Goal: Task Accomplishment & Management: Use online tool/utility

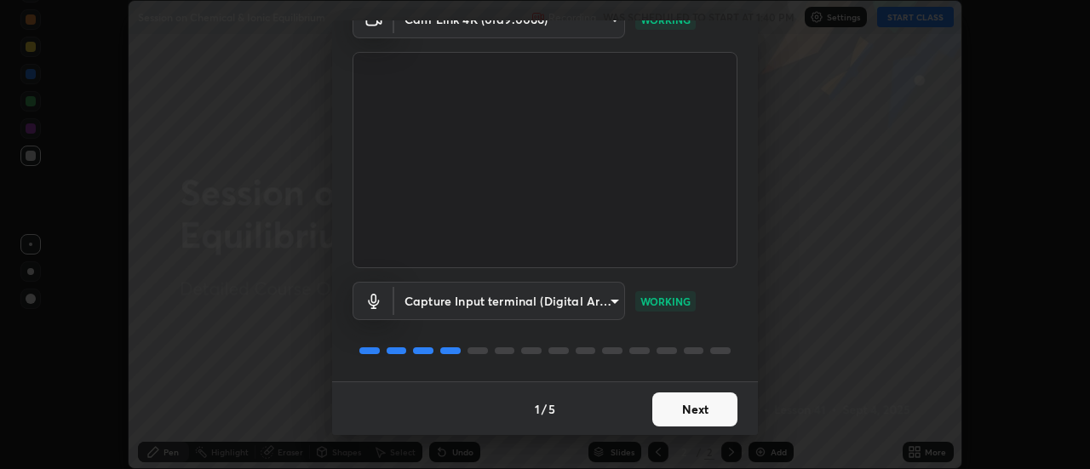
scroll to position [89, 0]
click at [693, 407] on button "Next" at bounding box center [694, 409] width 85 height 34
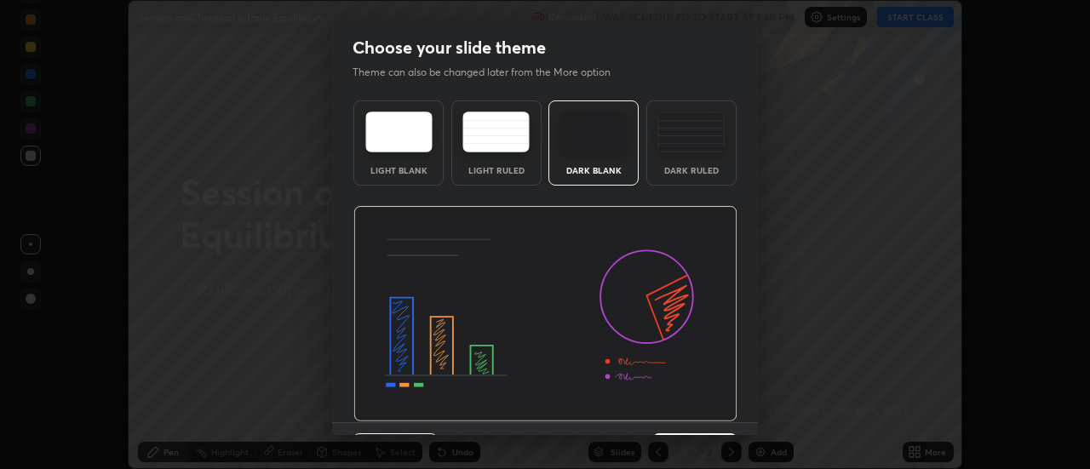
click at [694, 406] on img at bounding box center [545, 314] width 384 height 216
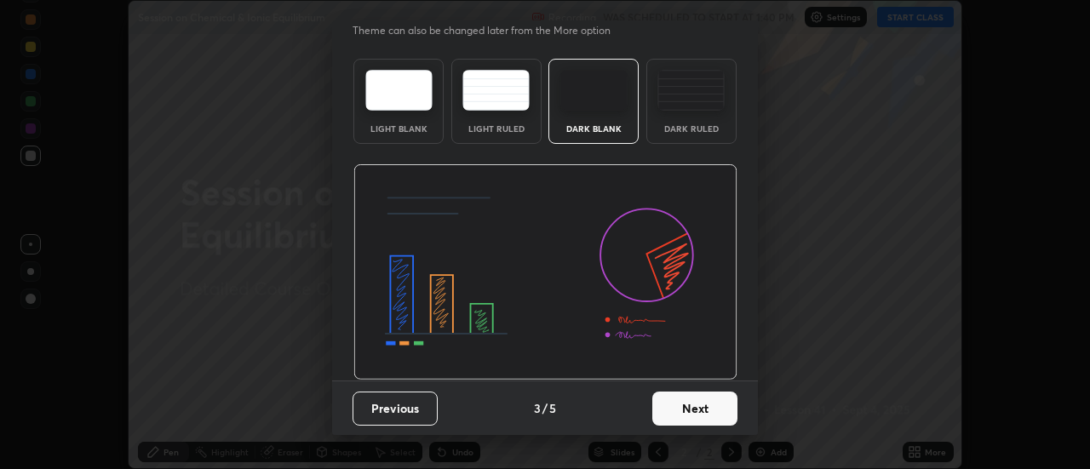
click at [683, 409] on button "Next" at bounding box center [694, 409] width 85 height 34
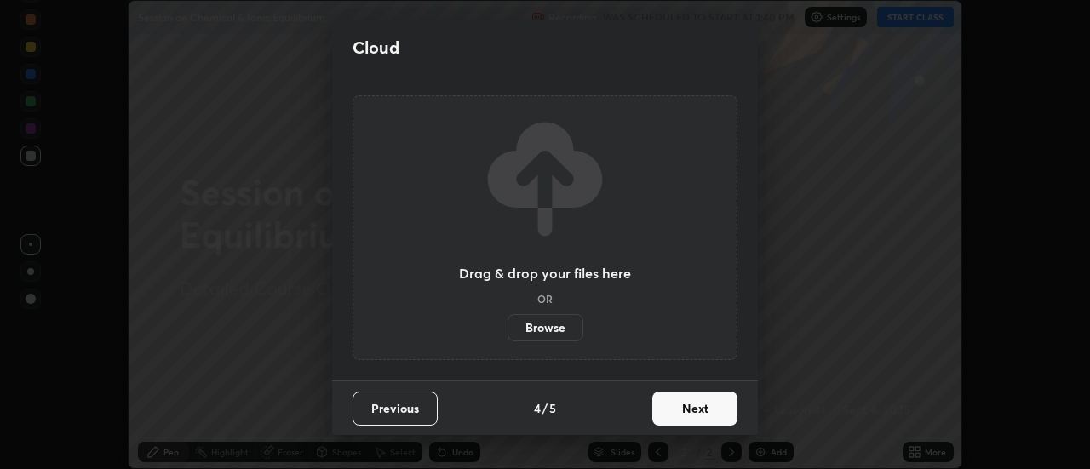
scroll to position [0, 0]
click at [686, 404] on button "Next" at bounding box center [694, 409] width 85 height 34
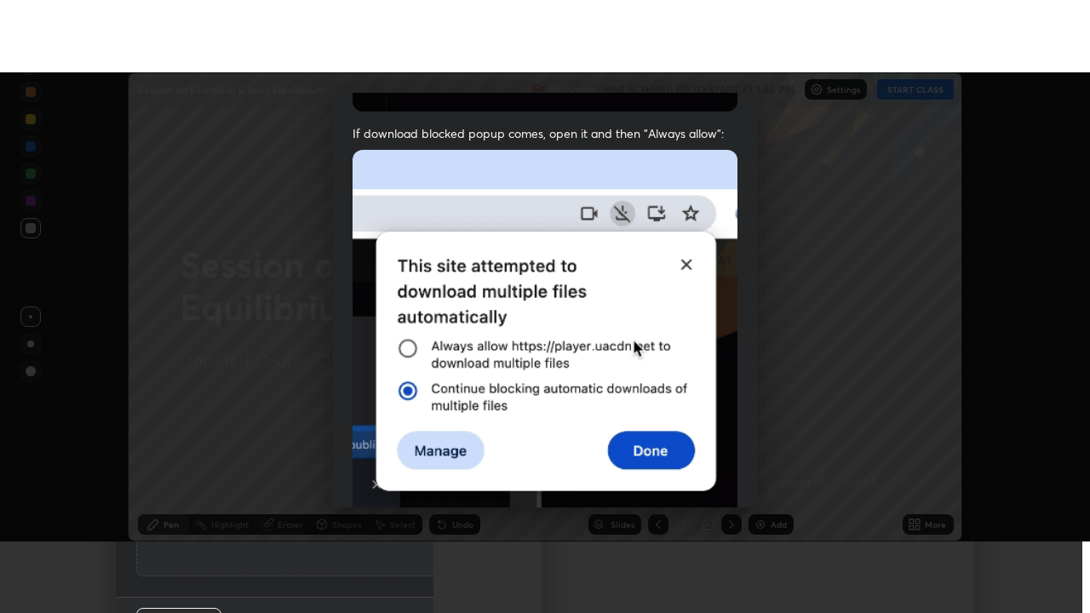
scroll to position [437, 0]
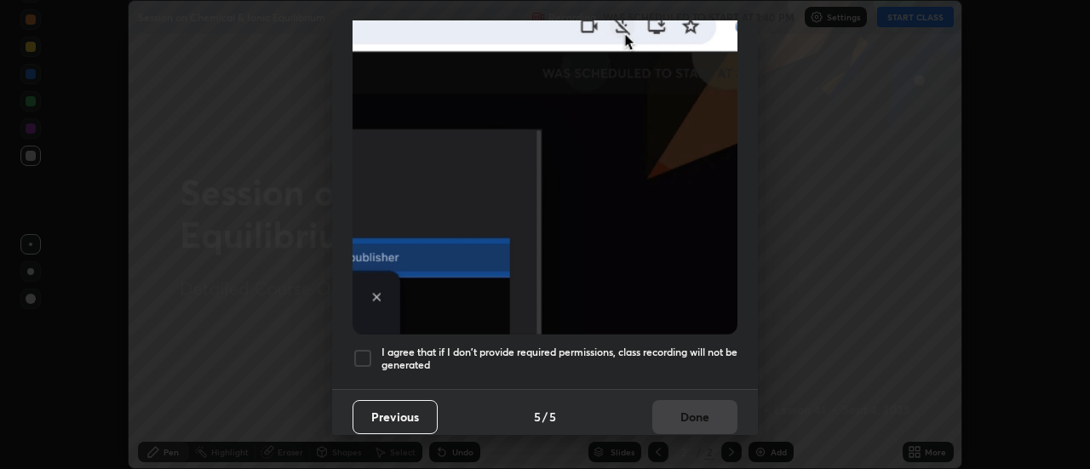
click at [664, 346] on h5 "I agree that if I don't provide required permissions, class recording will not …" at bounding box center [560, 359] width 356 height 26
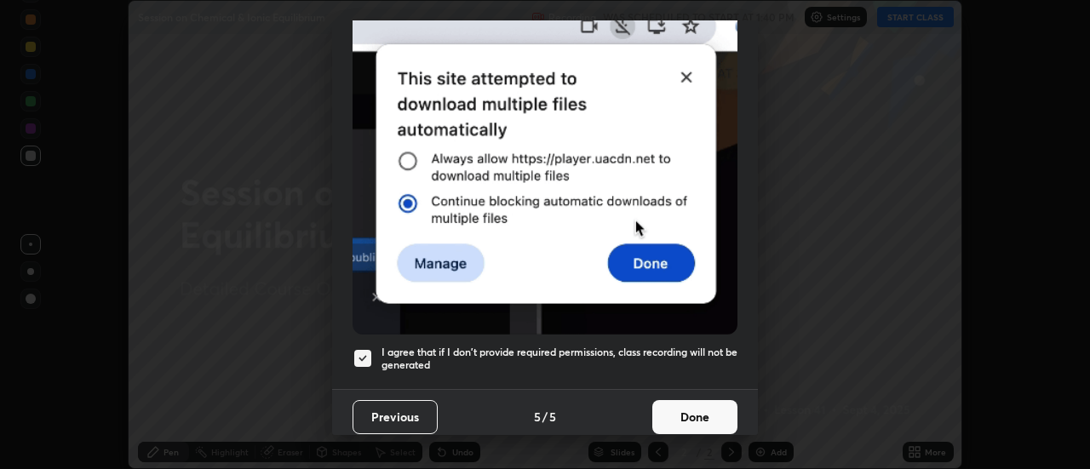
click at [694, 410] on button "Done" at bounding box center [694, 417] width 85 height 34
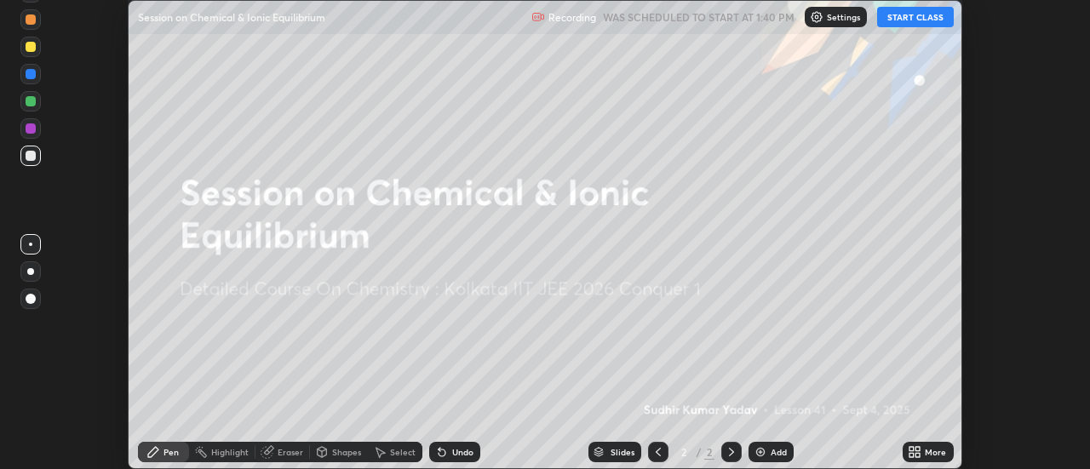
click at [905, 13] on button "START CLASS" at bounding box center [915, 17] width 77 height 20
click at [916, 451] on icon at bounding box center [918, 449] width 4 height 4
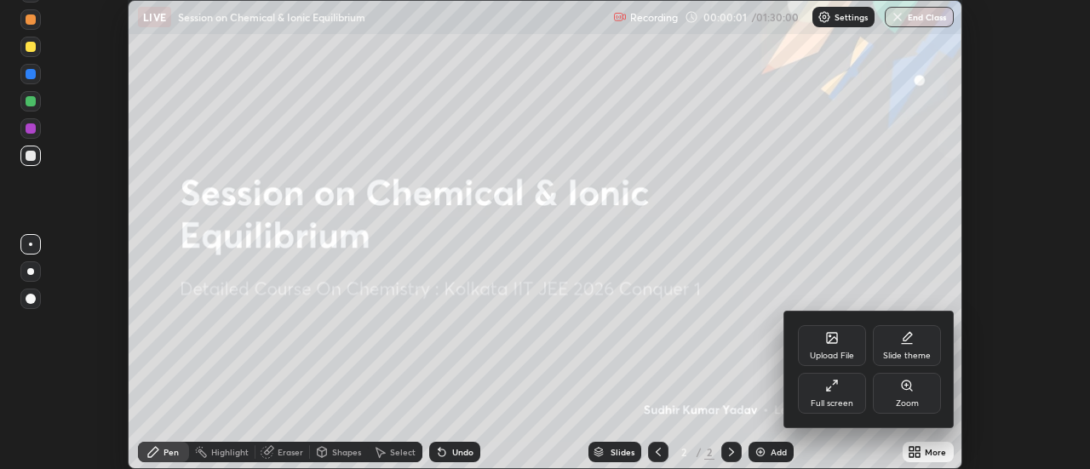
click at [851, 399] on div "Full screen" at bounding box center [832, 403] width 43 height 9
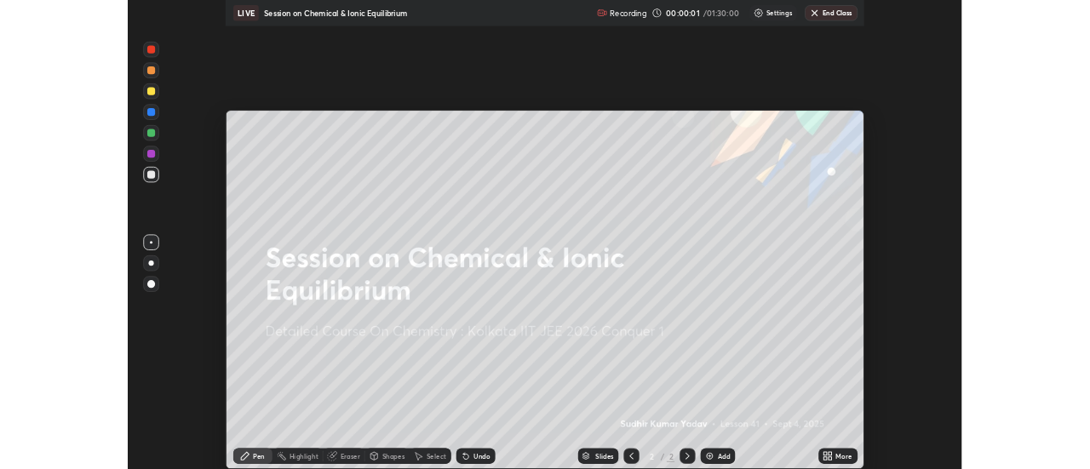
scroll to position [613, 1090]
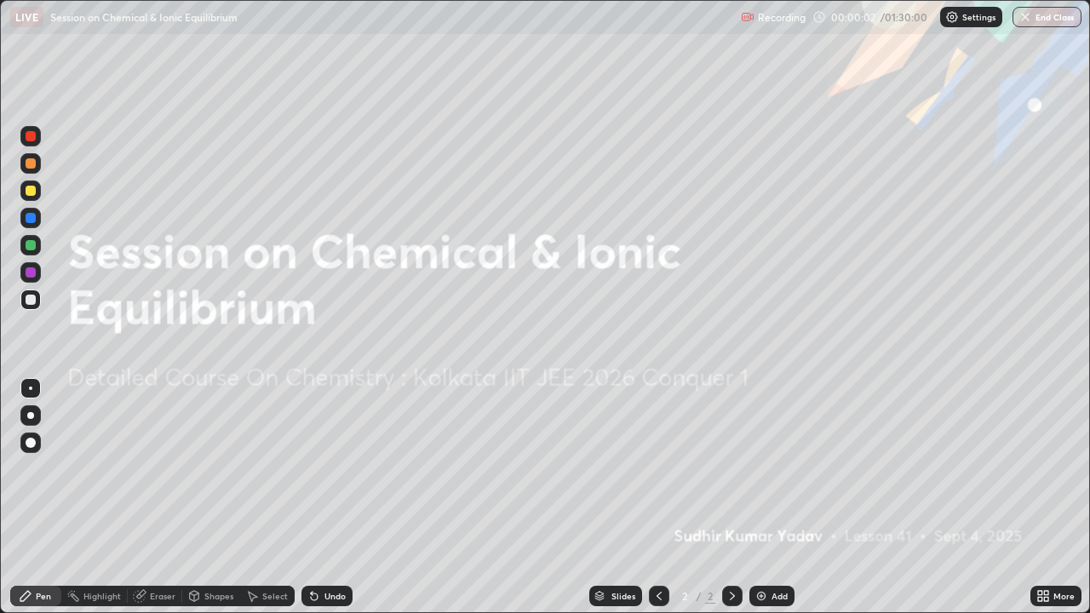
click at [772, 468] on div "Add" at bounding box center [780, 596] width 16 height 9
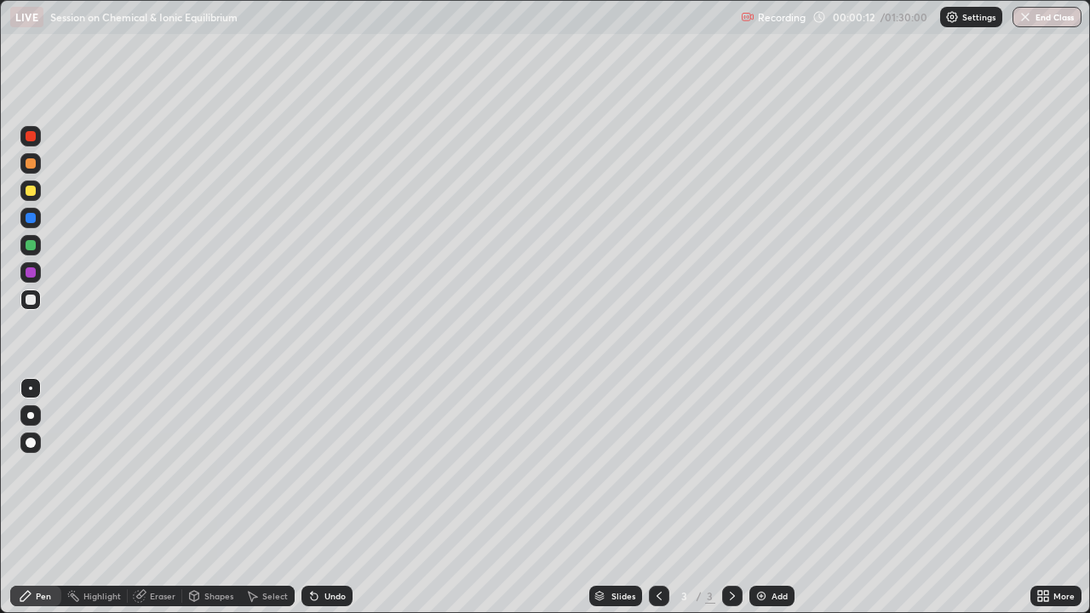
click at [318, 468] on icon at bounding box center [314, 596] width 14 height 14
click at [321, 468] on div "Undo" at bounding box center [327, 596] width 51 height 20
click at [273, 468] on div "Select" at bounding box center [275, 596] width 26 height 9
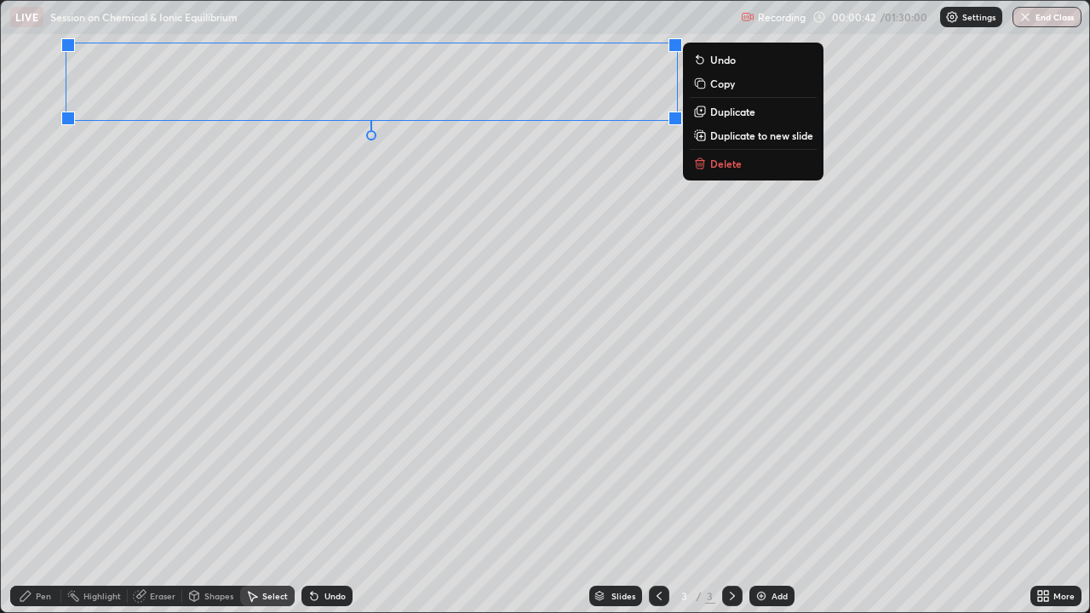
click at [43, 468] on div "Pen" at bounding box center [43, 596] width 15 height 9
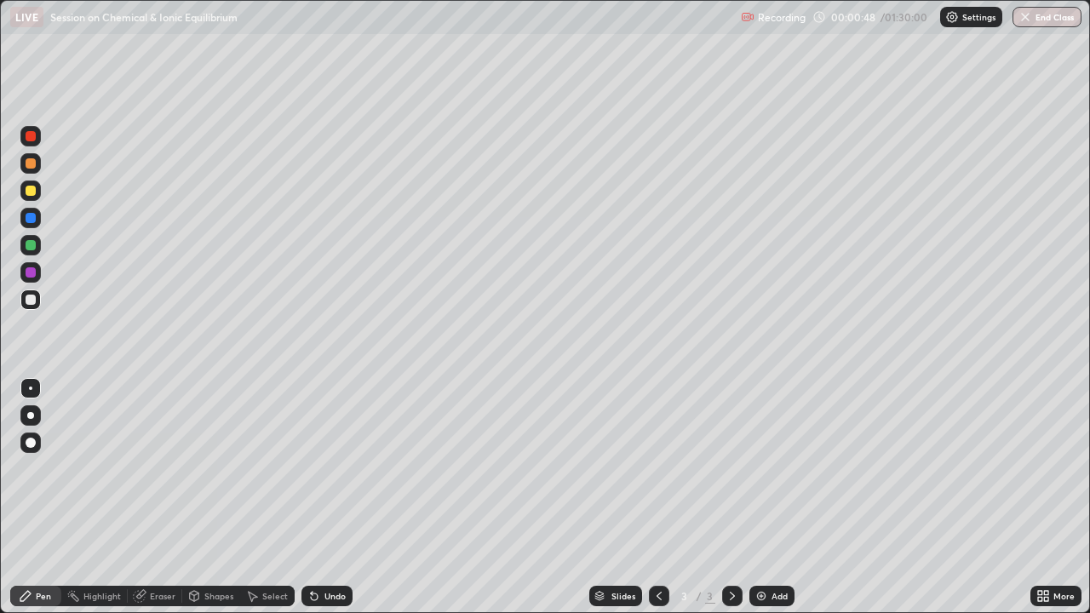
click at [311, 468] on icon at bounding box center [312, 593] width 2 height 2
click at [325, 468] on div "Undo" at bounding box center [335, 596] width 21 height 9
click at [320, 468] on div "Undo" at bounding box center [327, 596] width 51 height 20
click at [273, 468] on div "Select" at bounding box center [275, 596] width 26 height 9
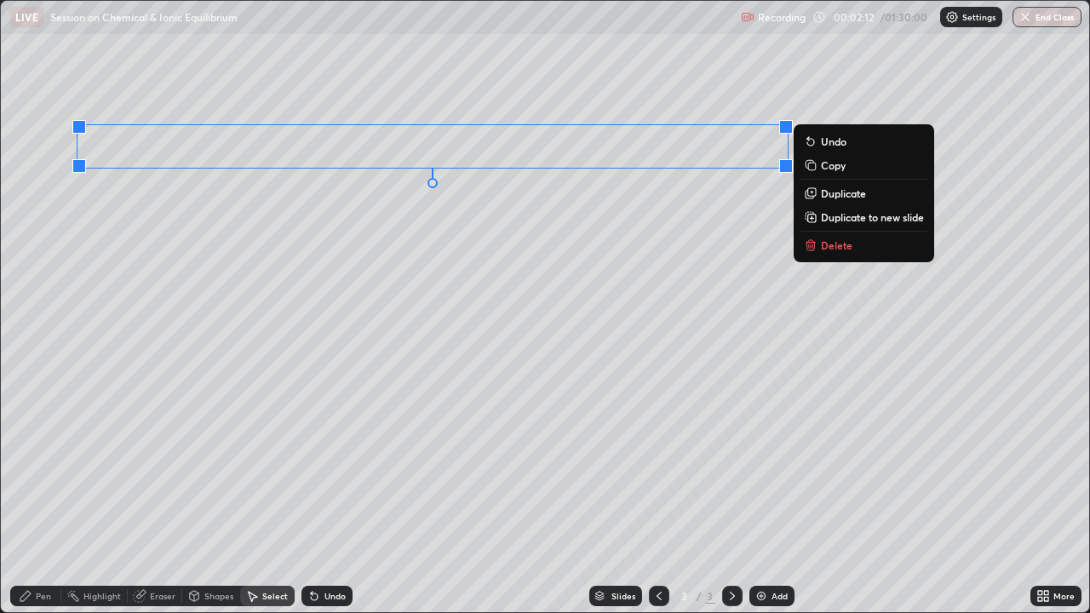
click at [34, 468] on div "Pen" at bounding box center [35, 596] width 51 height 20
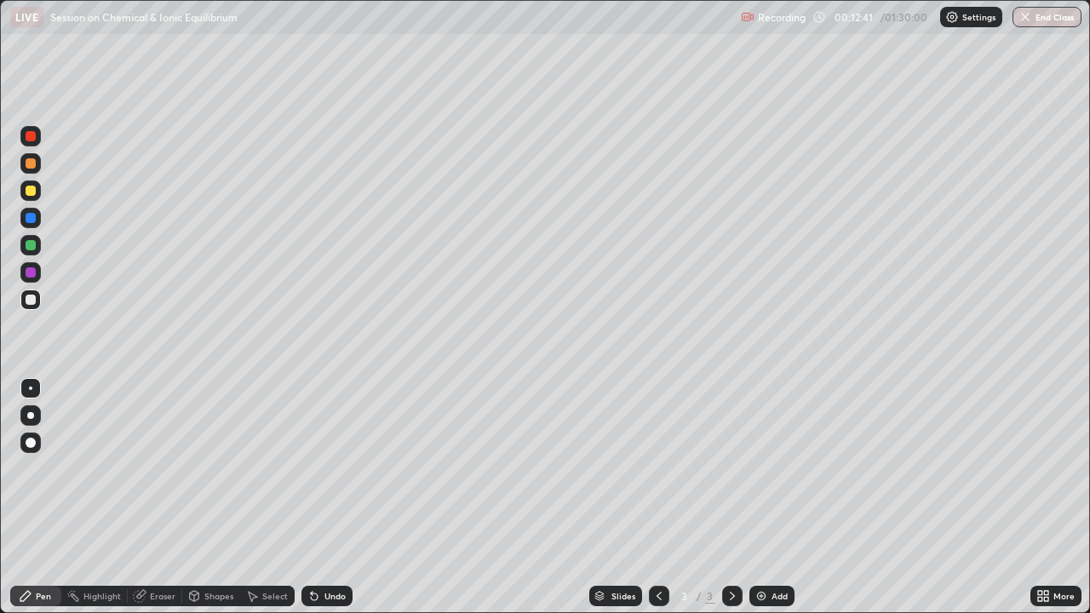
click at [274, 468] on div "Select" at bounding box center [275, 596] width 26 height 9
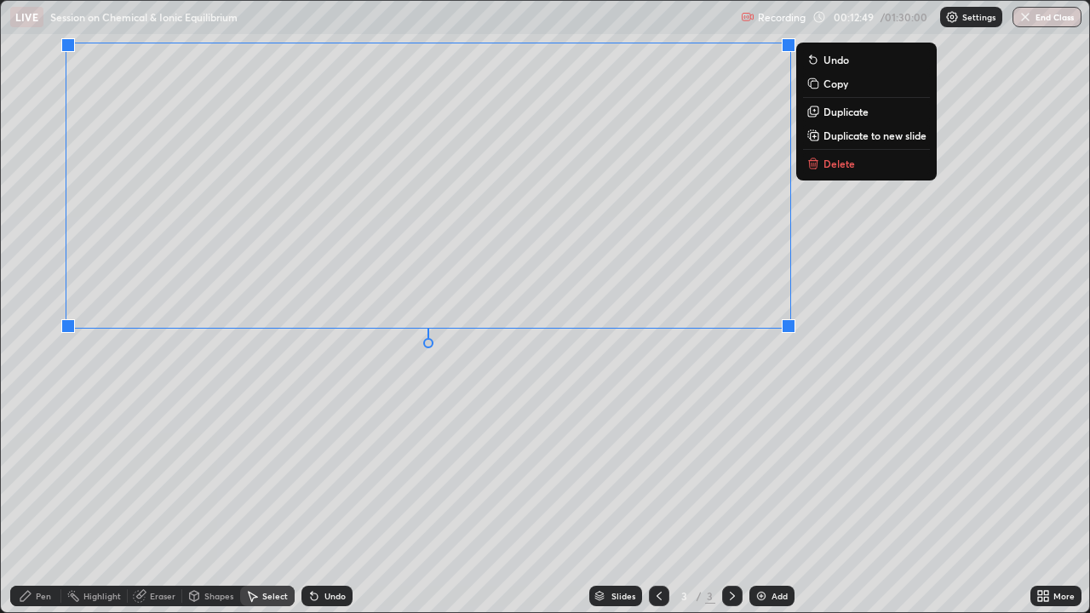
click at [42, 468] on div "Pen" at bounding box center [43, 596] width 15 height 9
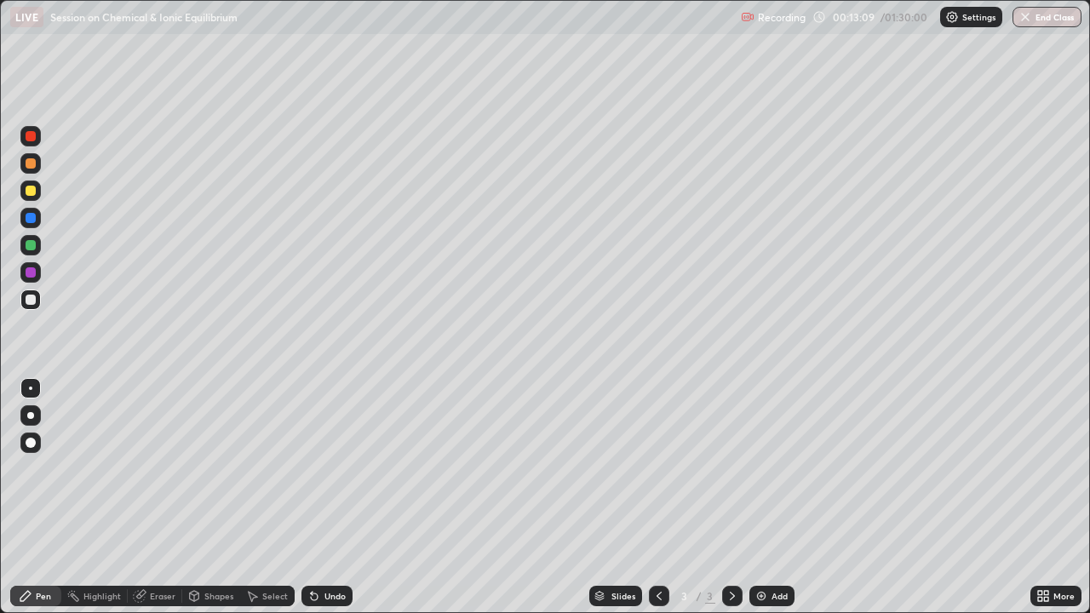
click at [316, 468] on icon at bounding box center [314, 596] width 14 height 14
click at [314, 468] on icon at bounding box center [314, 596] width 14 height 14
click at [321, 468] on div "Undo" at bounding box center [327, 596] width 51 height 20
click at [325, 468] on div "Undo" at bounding box center [335, 596] width 21 height 9
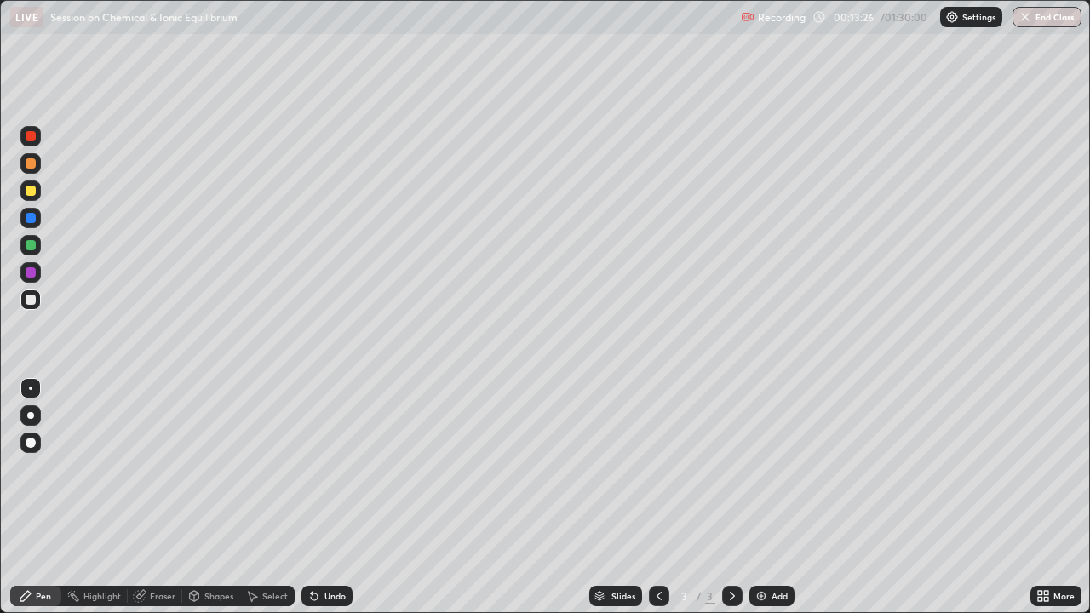
click at [319, 468] on div "Undo" at bounding box center [327, 596] width 51 height 20
click at [327, 468] on div "Undo" at bounding box center [335, 596] width 21 height 9
click at [324, 468] on div "Undo" at bounding box center [327, 596] width 51 height 20
click at [167, 468] on div "Eraser" at bounding box center [163, 596] width 26 height 9
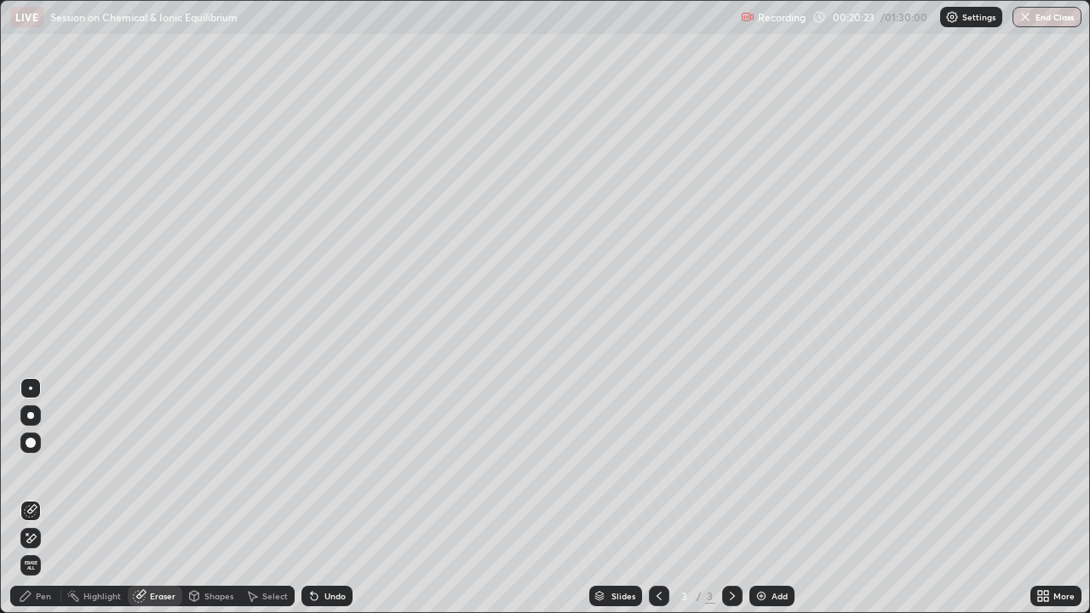
click at [46, 468] on div "Pen" at bounding box center [43, 596] width 15 height 9
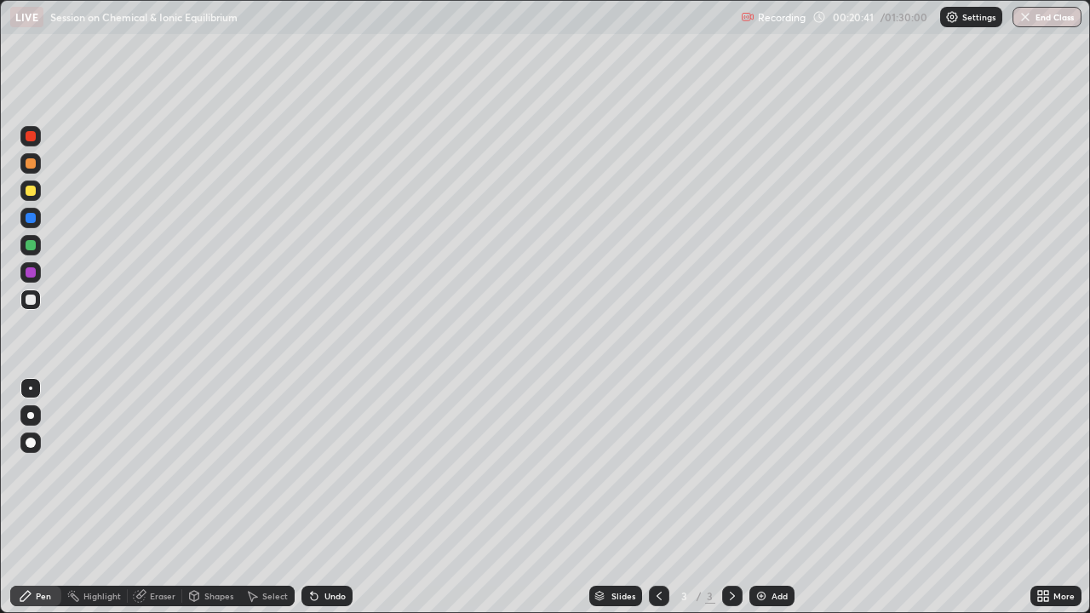
click at [315, 468] on icon at bounding box center [314, 597] width 7 height 7
click at [316, 468] on icon at bounding box center [314, 596] width 14 height 14
click at [318, 468] on icon at bounding box center [314, 596] width 14 height 14
click at [317, 468] on icon at bounding box center [314, 596] width 14 height 14
click at [759, 468] on img at bounding box center [762, 596] width 14 height 14
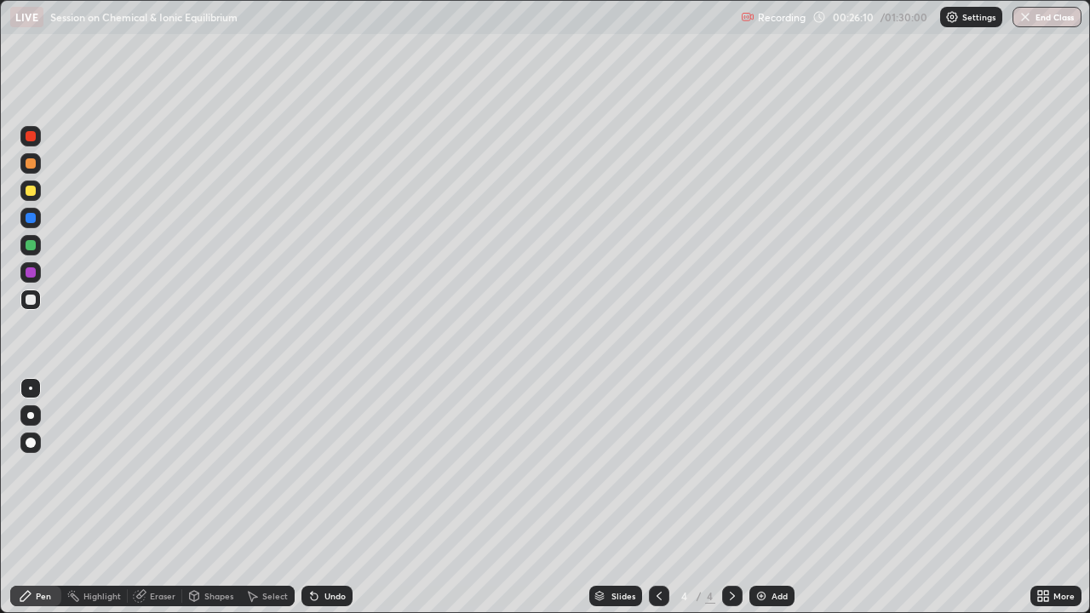
click at [311, 468] on icon at bounding box center [312, 593] width 2 height 2
click at [319, 468] on div "Undo" at bounding box center [327, 596] width 51 height 20
click at [264, 468] on div "Select" at bounding box center [267, 596] width 55 height 20
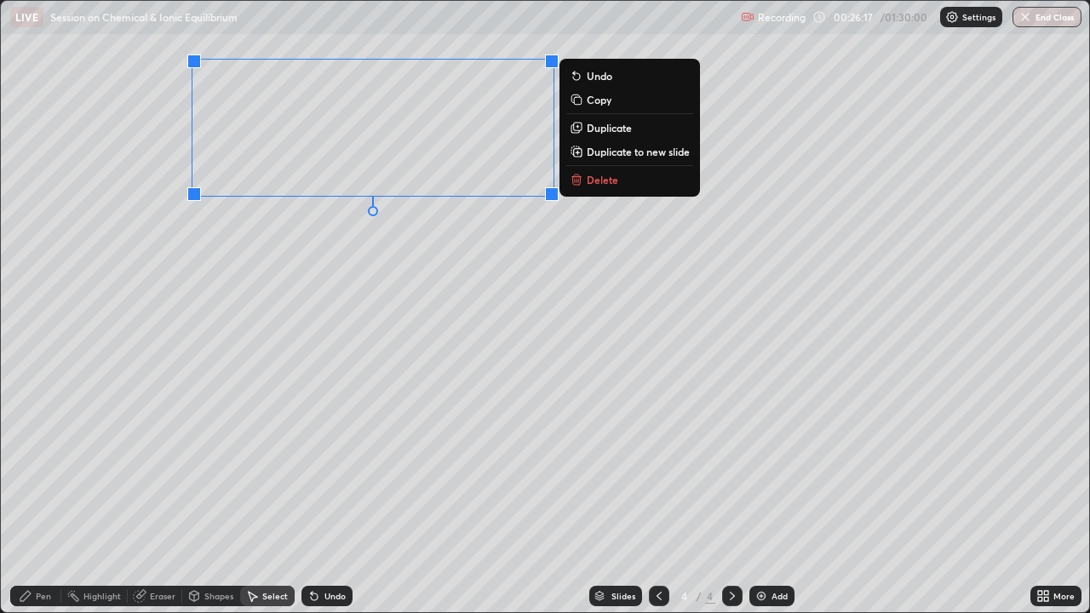
click at [47, 468] on div "Pen" at bounding box center [43, 596] width 15 height 9
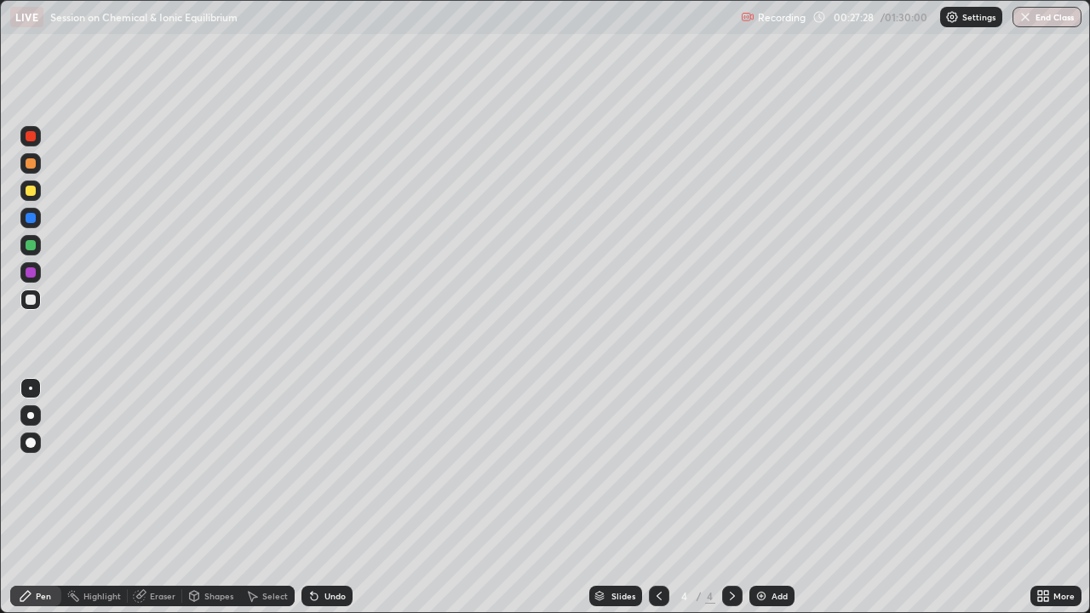
click at [311, 468] on icon at bounding box center [312, 593] width 2 height 2
click at [314, 468] on icon at bounding box center [314, 597] width 7 height 7
click at [319, 468] on div "Undo" at bounding box center [327, 596] width 51 height 20
click at [325, 468] on div "Undo" at bounding box center [335, 596] width 21 height 9
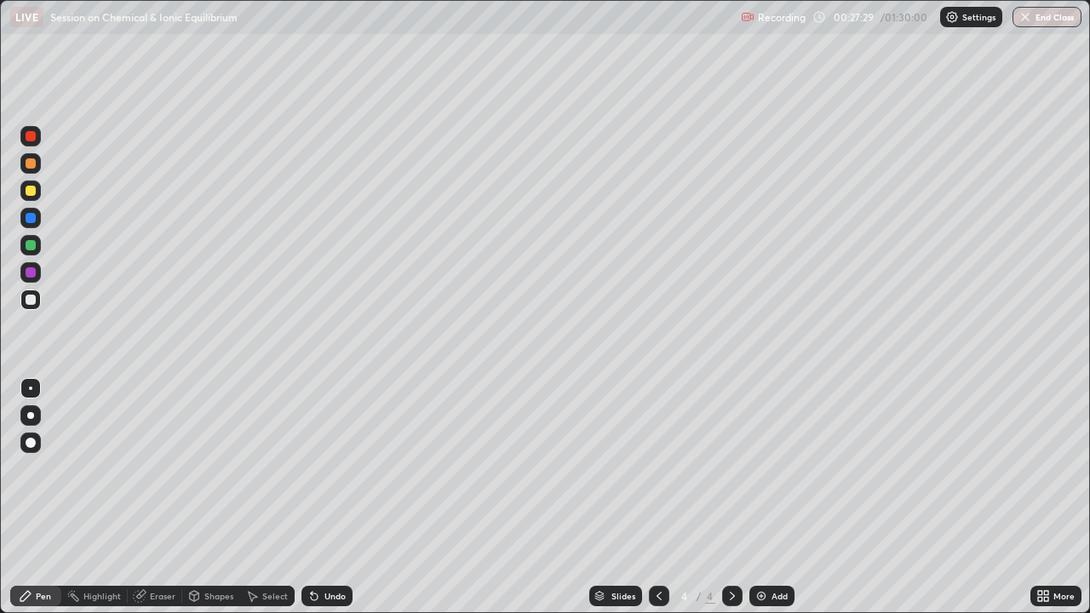
click at [326, 468] on div "Undo" at bounding box center [335, 596] width 21 height 9
click at [325, 468] on div "Undo" at bounding box center [335, 596] width 21 height 9
click at [327, 468] on div "Undo" at bounding box center [335, 596] width 21 height 9
click at [268, 468] on div "Select" at bounding box center [275, 596] width 26 height 9
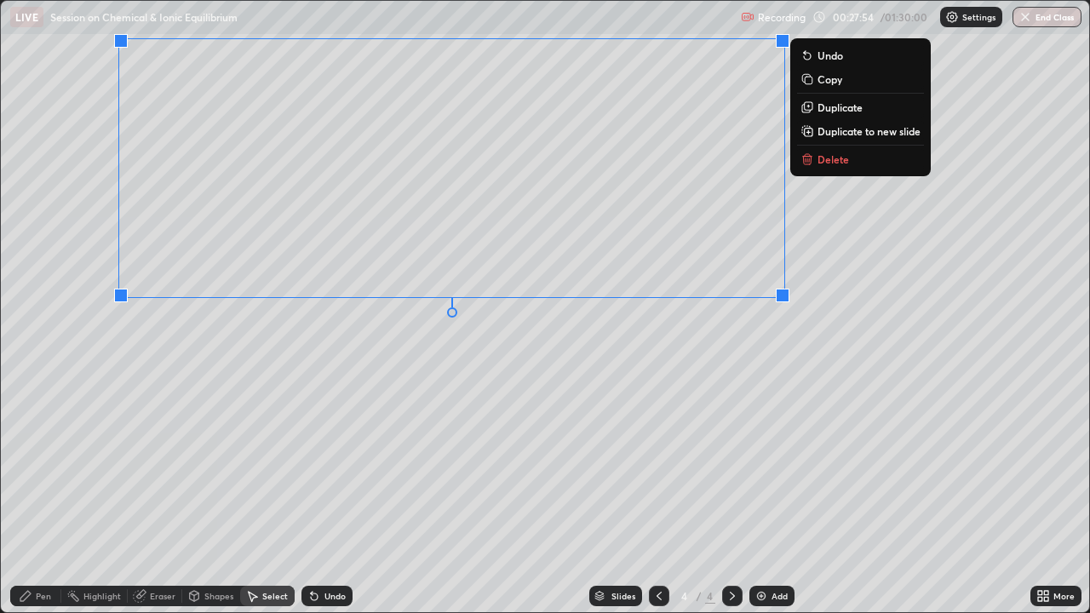
click at [42, 468] on div "Pen" at bounding box center [43, 596] width 15 height 9
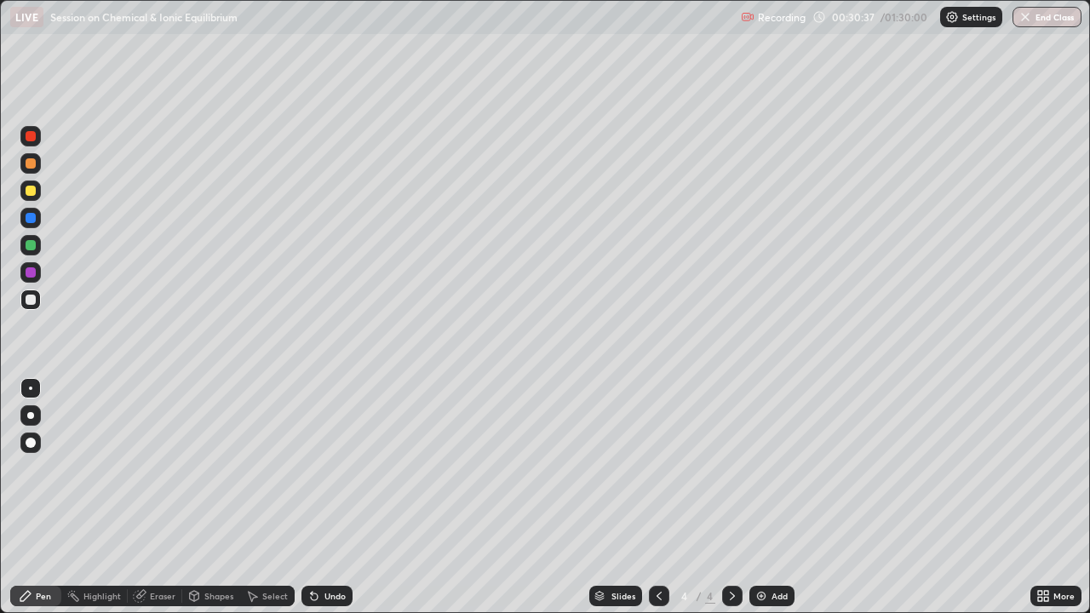
click at [327, 468] on div "Undo" at bounding box center [335, 596] width 21 height 9
click at [324, 468] on div "Undo" at bounding box center [327, 596] width 51 height 20
click at [325, 468] on div "Undo" at bounding box center [327, 596] width 51 height 20
click at [328, 468] on div "Undo" at bounding box center [327, 596] width 51 height 20
click at [265, 468] on div "Select" at bounding box center [275, 596] width 26 height 9
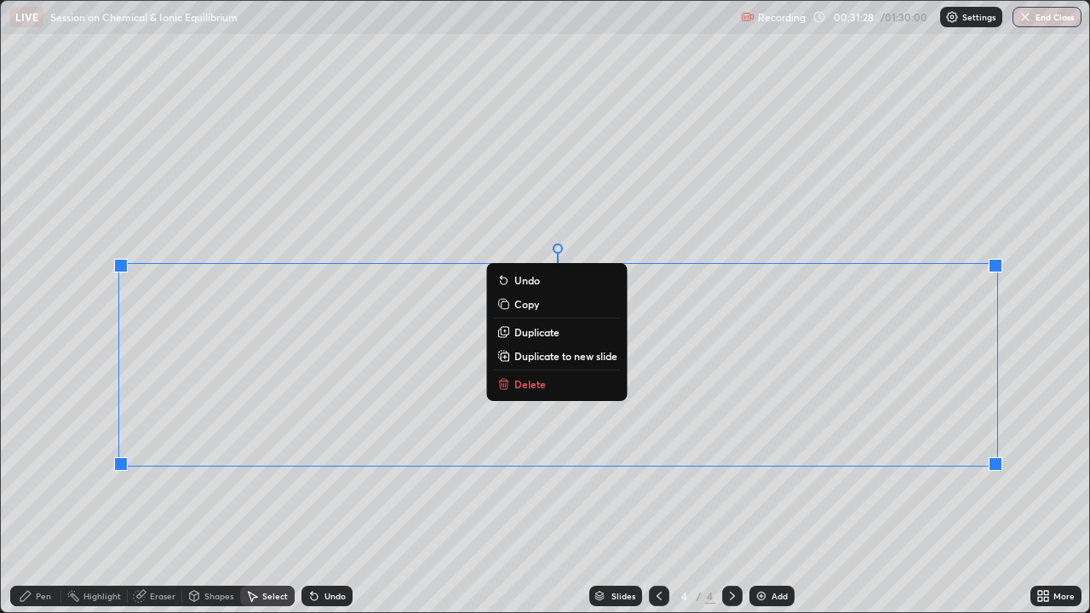
click at [41, 468] on div "Pen" at bounding box center [43, 596] width 15 height 9
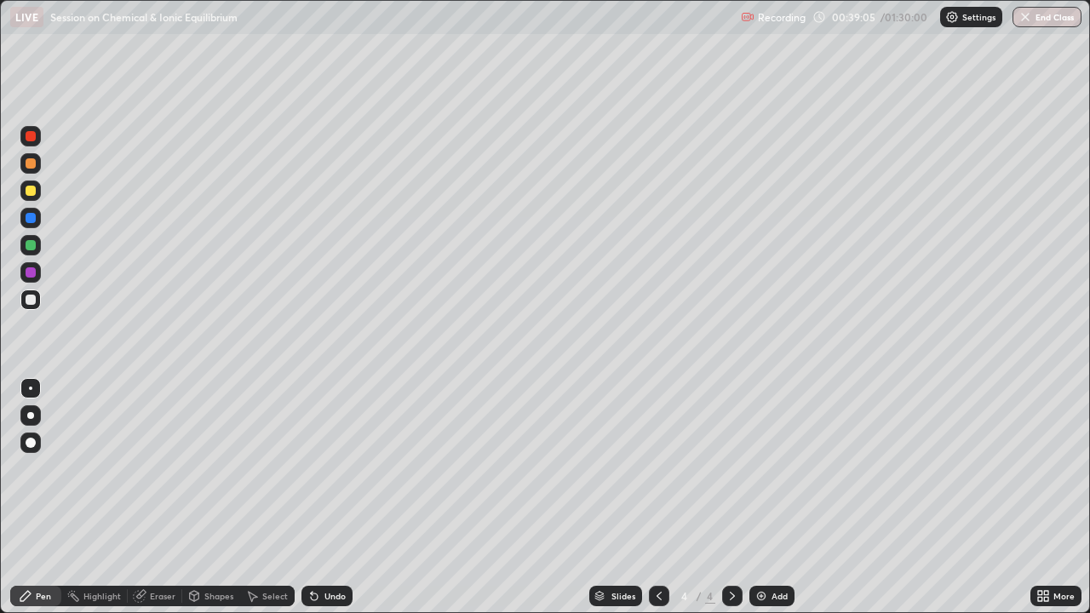
click at [765, 468] on img at bounding box center [762, 596] width 14 height 14
click at [658, 468] on icon at bounding box center [659, 596] width 5 height 9
click at [728, 468] on icon at bounding box center [733, 596] width 14 height 14
click at [270, 468] on div "Select" at bounding box center [275, 596] width 26 height 9
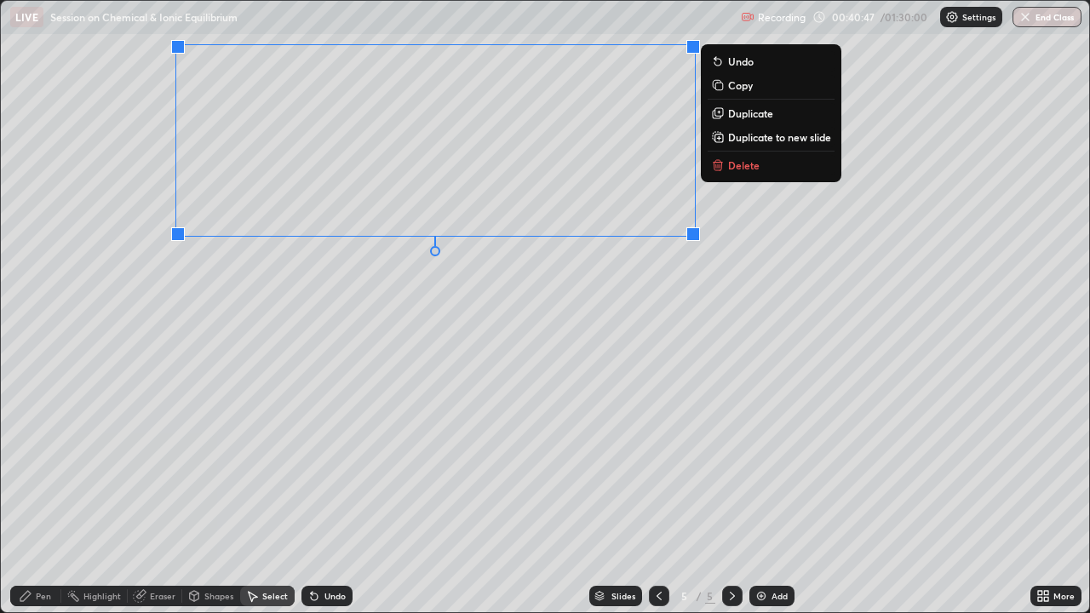
click at [44, 468] on div "Pen" at bounding box center [43, 596] width 15 height 9
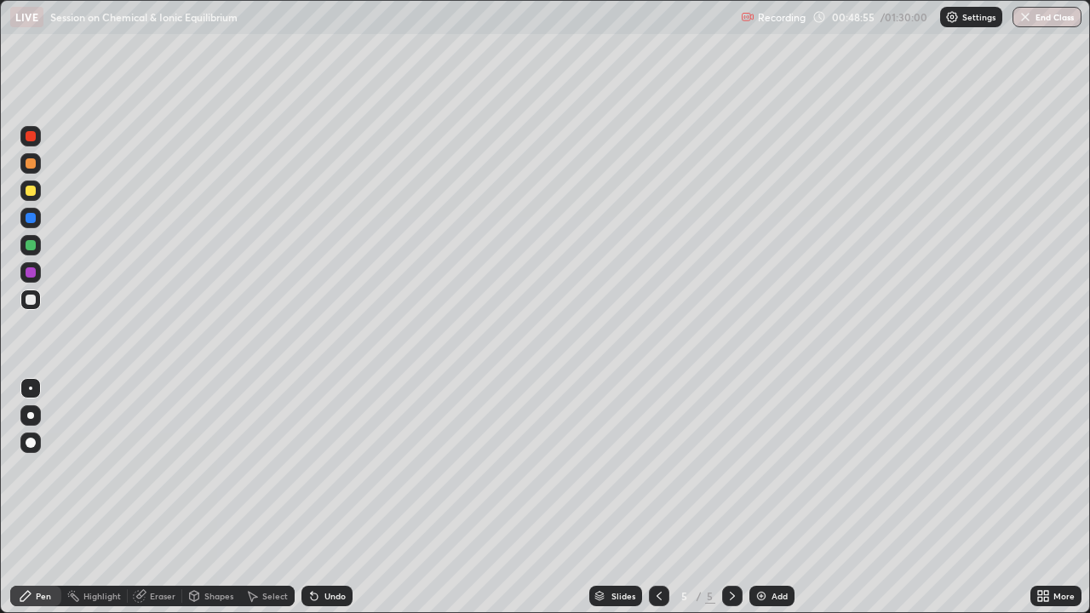
click at [660, 468] on icon at bounding box center [659, 596] width 14 height 14
click at [733, 468] on icon at bounding box center [733, 596] width 14 height 14
click at [760, 468] on img at bounding box center [762, 596] width 14 height 14
click at [163, 468] on div "Eraser" at bounding box center [163, 596] width 26 height 9
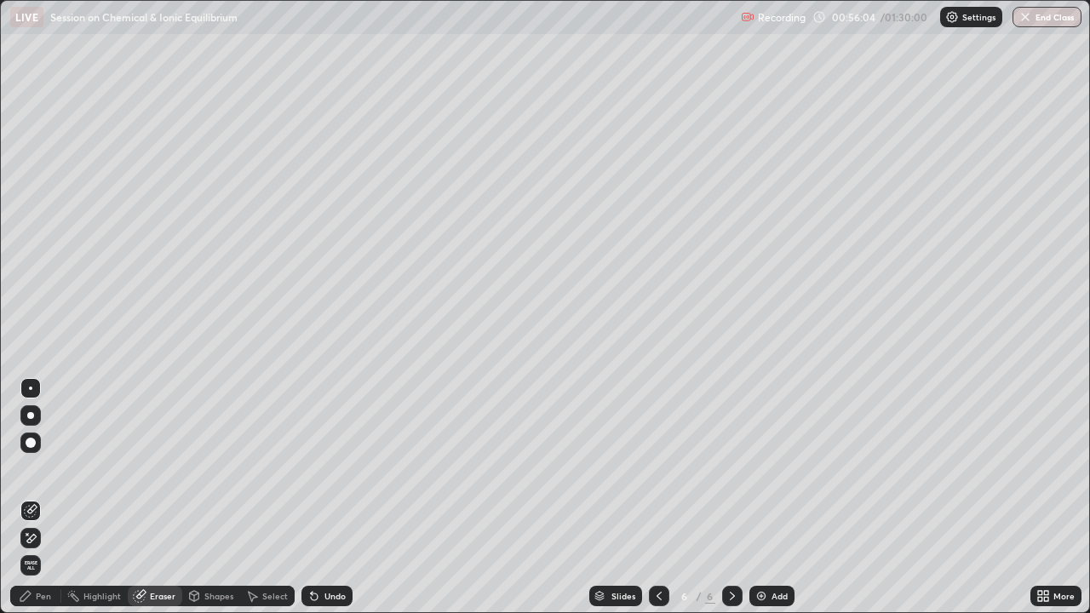
click at [43, 468] on div "Pen" at bounding box center [43, 596] width 15 height 9
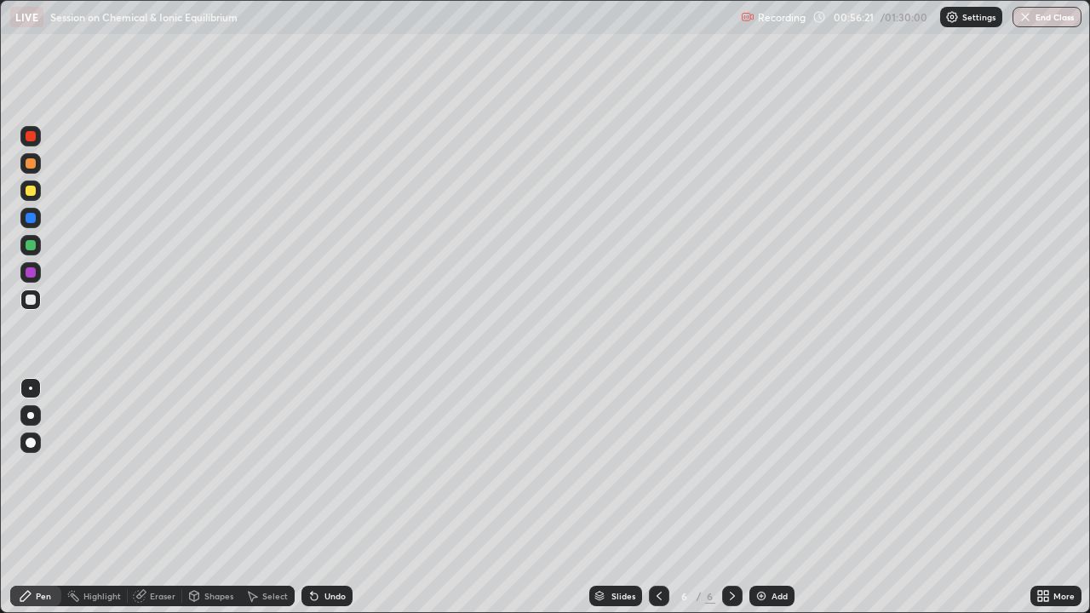
click at [272, 468] on div "Select" at bounding box center [275, 596] width 26 height 9
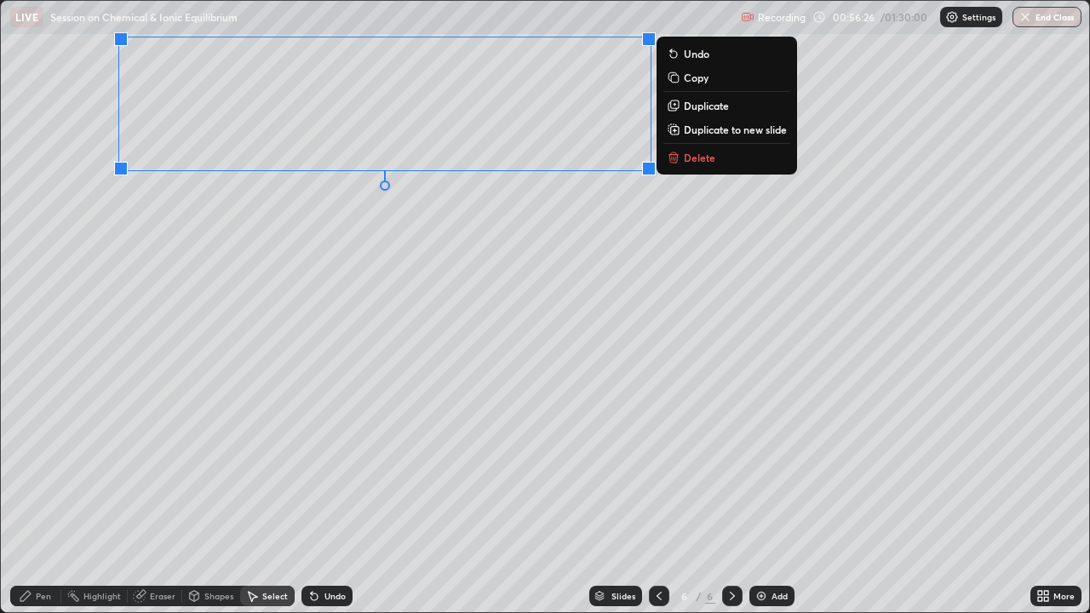
click at [49, 468] on div "Pen" at bounding box center [43, 596] width 15 height 9
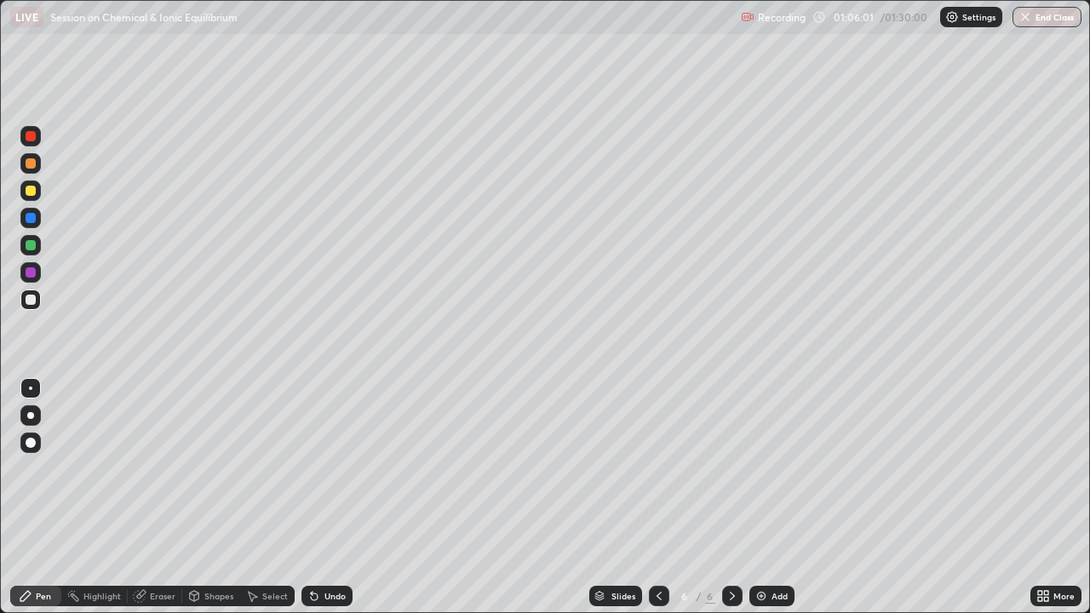
click at [756, 468] on img at bounding box center [762, 596] width 14 height 14
click at [658, 468] on icon at bounding box center [659, 596] width 14 height 14
click at [731, 468] on icon at bounding box center [733, 596] width 14 height 14
click at [268, 468] on div "Select" at bounding box center [275, 596] width 26 height 9
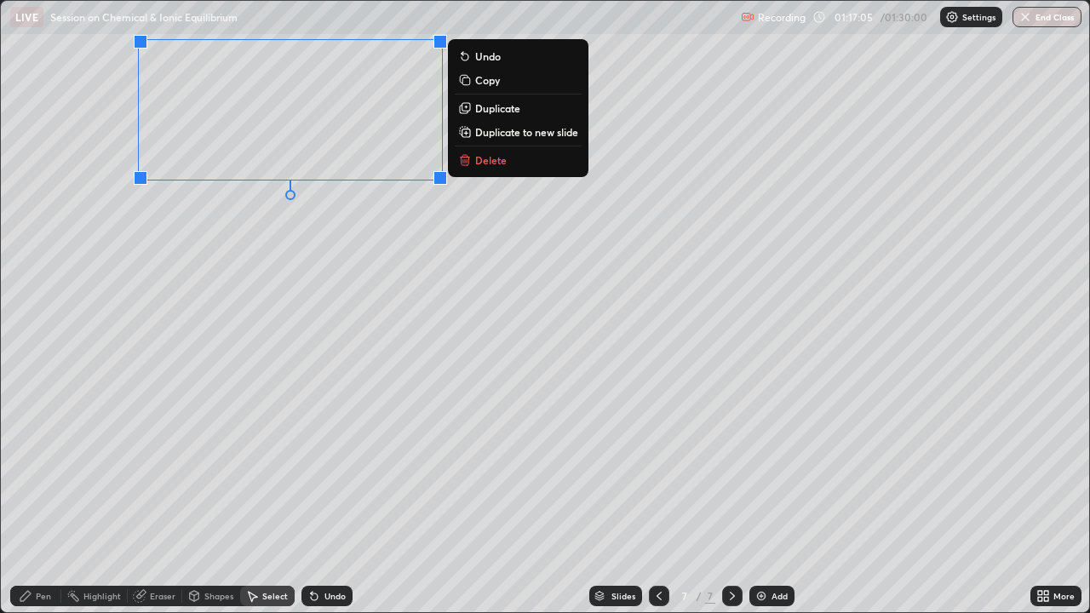
click at [40, 468] on div "Pen" at bounding box center [43, 596] width 15 height 9
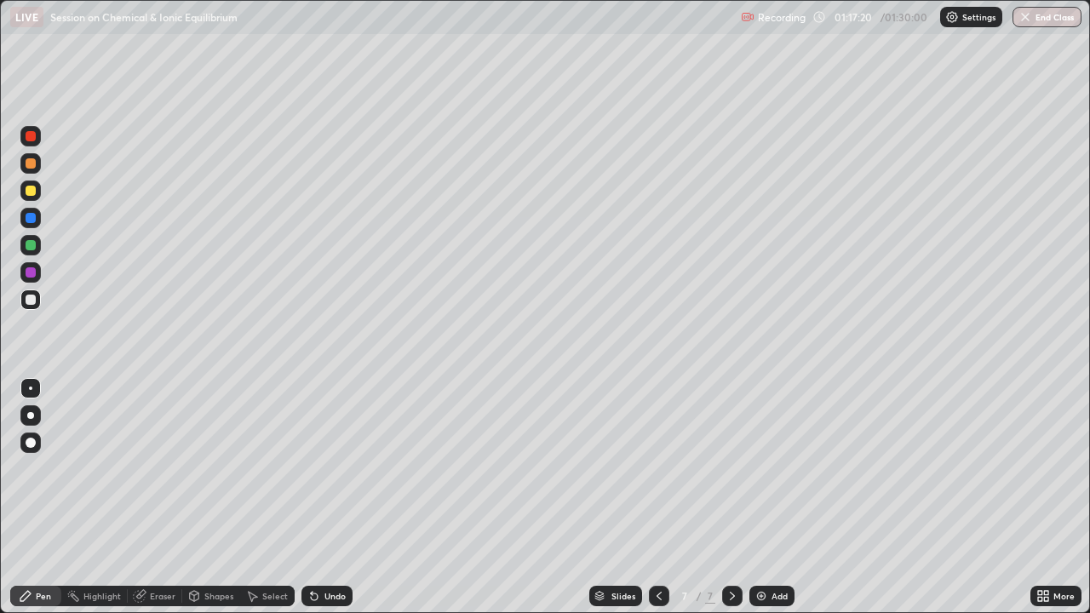
click at [321, 468] on div "Undo" at bounding box center [327, 596] width 51 height 20
click at [325, 468] on div "Undo" at bounding box center [335, 596] width 21 height 9
click at [323, 468] on div "Undo" at bounding box center [327, 596] width 51 height 20
click at [325, 468] on div "Undo" at bounding box center [335, 596] width 21 height 9
click at [329, 468] on div "Undo" at bounding box center [327, 596] width 51 height 20
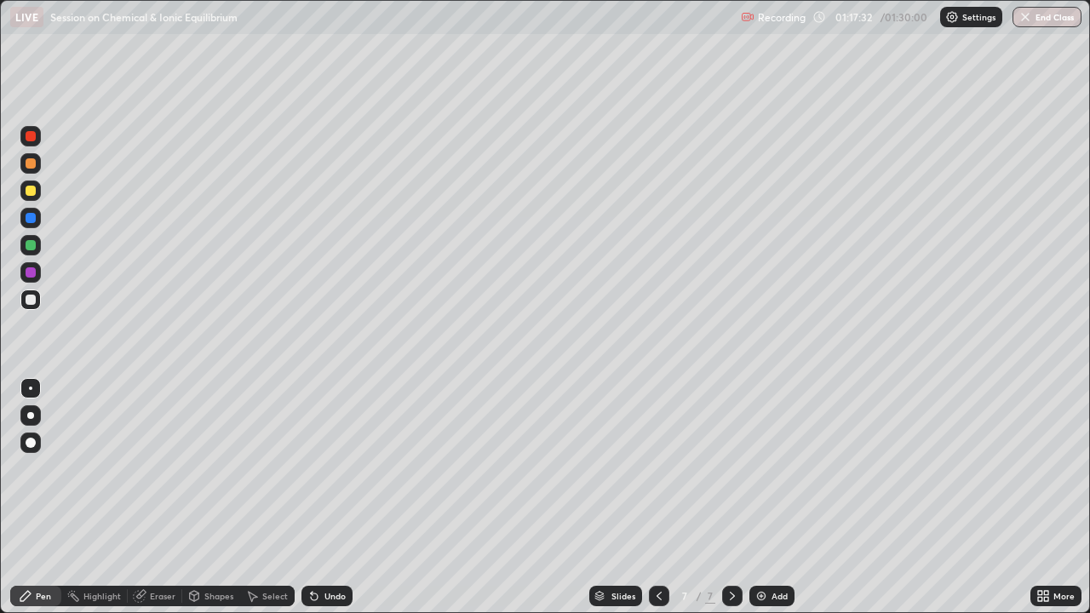
click at [321, 468] on div "Undo" at bounding box center [327, 596] width 51 height 20
click at [323, 468] on div "Undo" at bounding box center [324, 596] width 58 height 34
click at [324, 468] on div "Undo" at bounding box center [324, 596] width 58 height 34
click at [766, 468] on img at bounding box center [762, 596] width 14 height 14
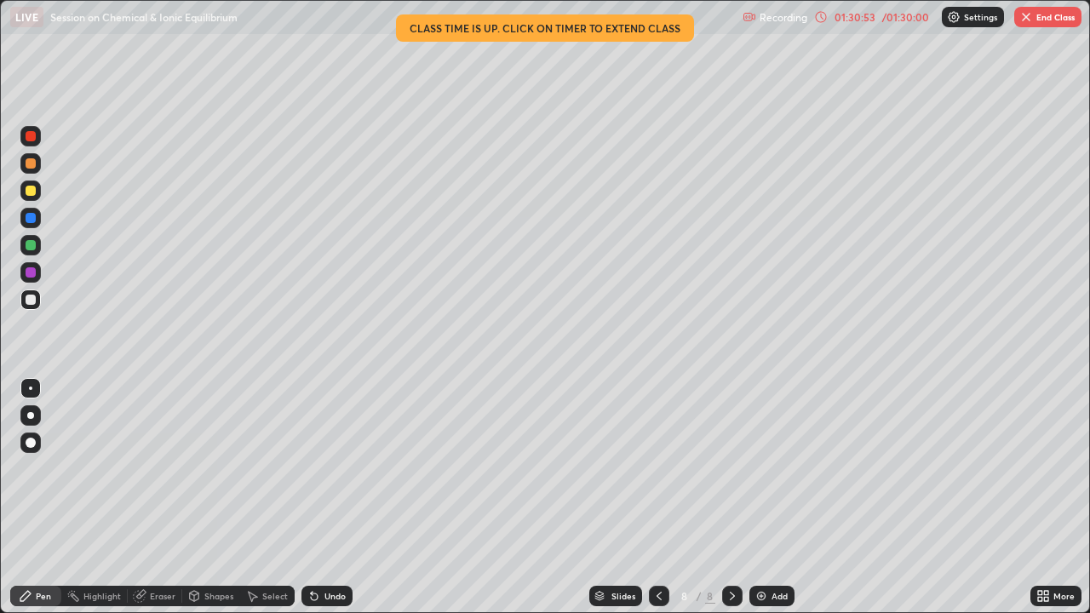
click at [1029, 23] on img "button" at bounding box center [1027, 17] width 14 height 14
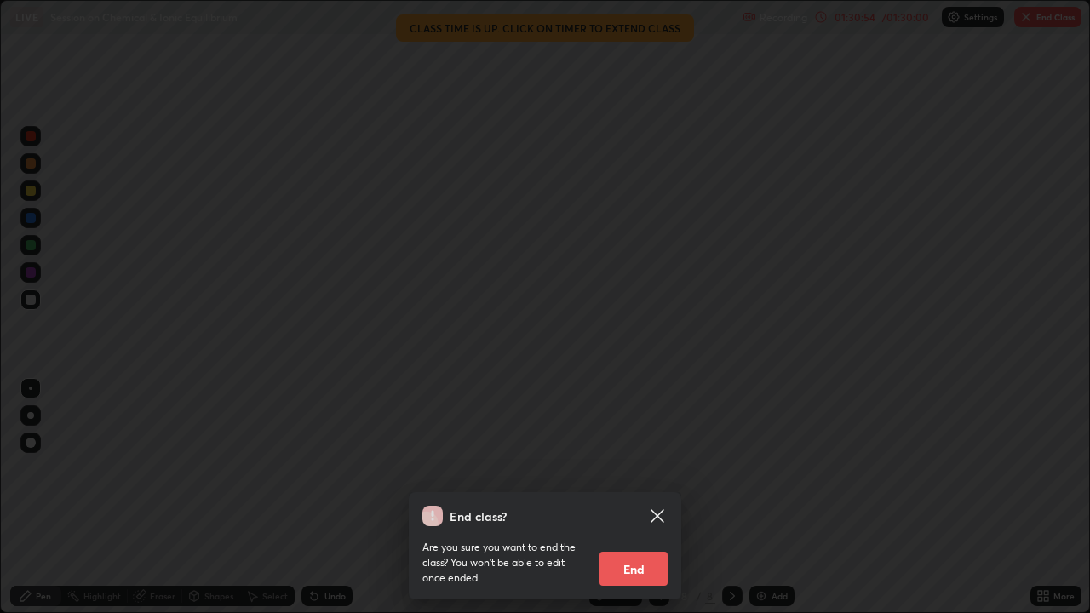
click at [639, 468] on button "End" at bounding box center [634, 569] width 68 height 34
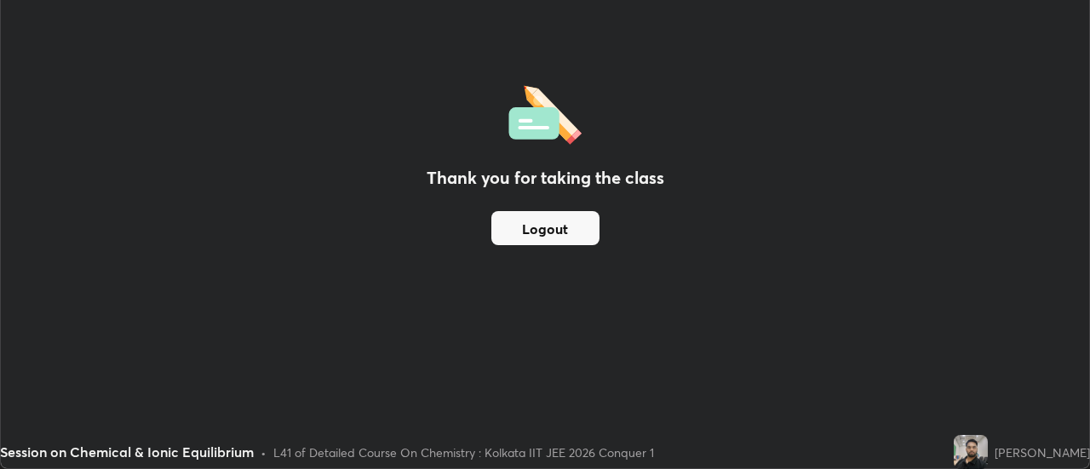
scroll to position [84707, 84086]
